Goal: Contribute content: Contribute content

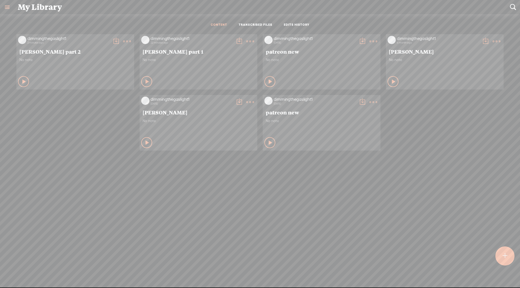
click at [251, 41] on t at bounding box center [250, 42] width 8 height 8
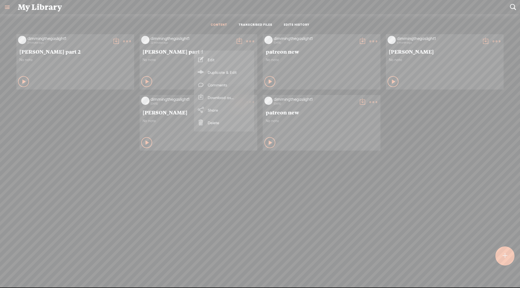
click at [222, 59] on link "Edit" at bounding box center [224, 59] width 55 height 13
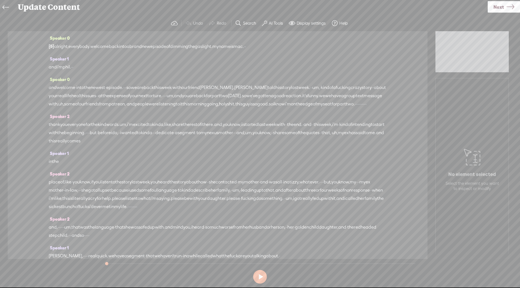
click at [250, 22] on label "Search" at bounding box center [249, 23] width 13 height 5
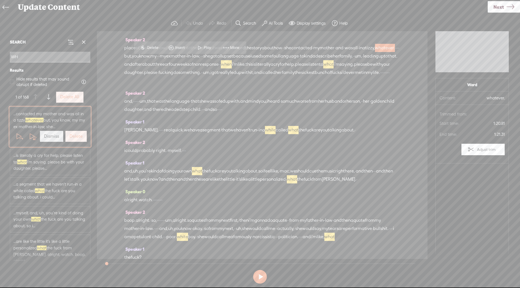
type input "W"
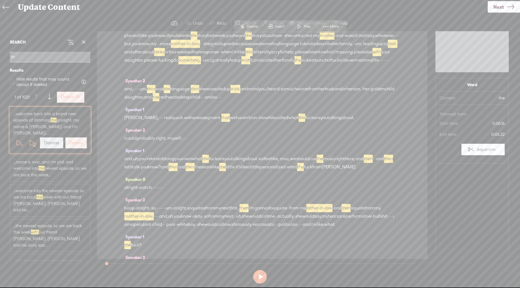
scroll to position [0, 0]
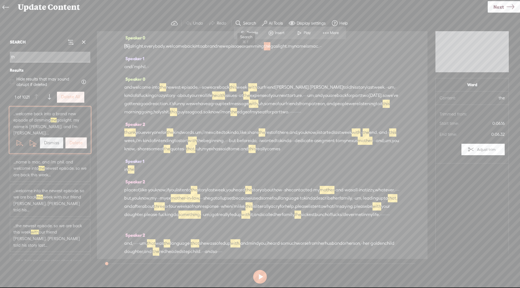
type input "t"
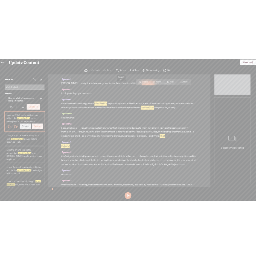
scroll to position [237, 0]
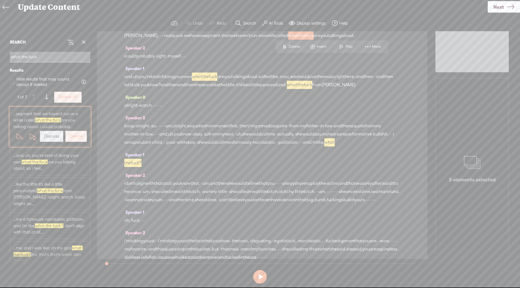
type input "what the fuck"
click at [130, 130] on span "boop." at bounding box center [129, 126] width 11 height 8
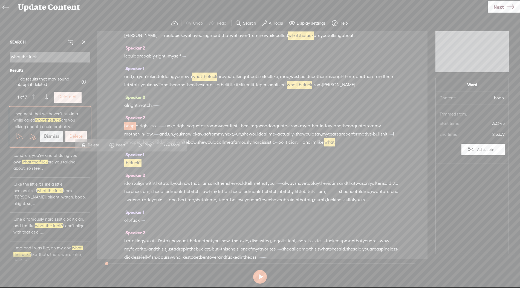
click at [130, 130] on span "boop." at bounding box center [129, 126] width 11 height 8
click at [144, 145] on span at bounding box center [140, 145] width 8 height 10
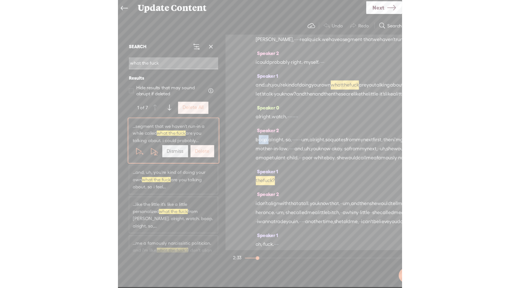
scroll to position [3941, 0]
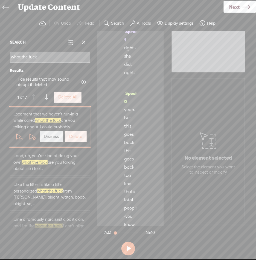
click at [43, 12] on div "Update Content" at bounding box center [119, 7] width 210 height 14
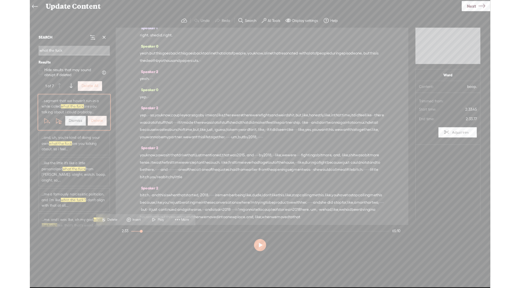
scroll to position [237, 0]
